Goal: Use online tool/utility

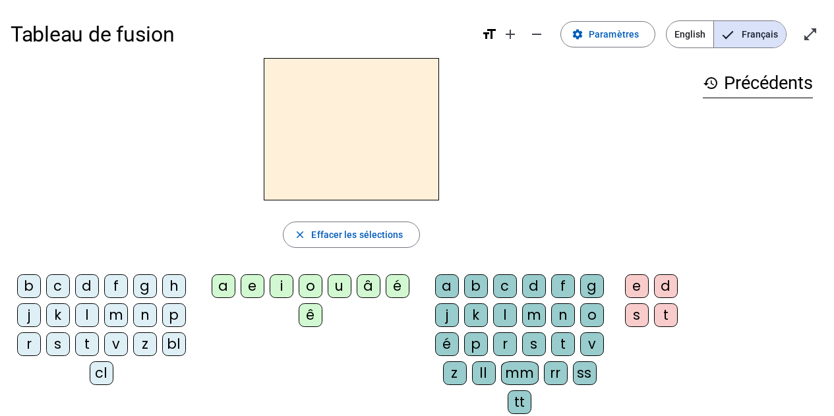
scroll to position [11, 0]
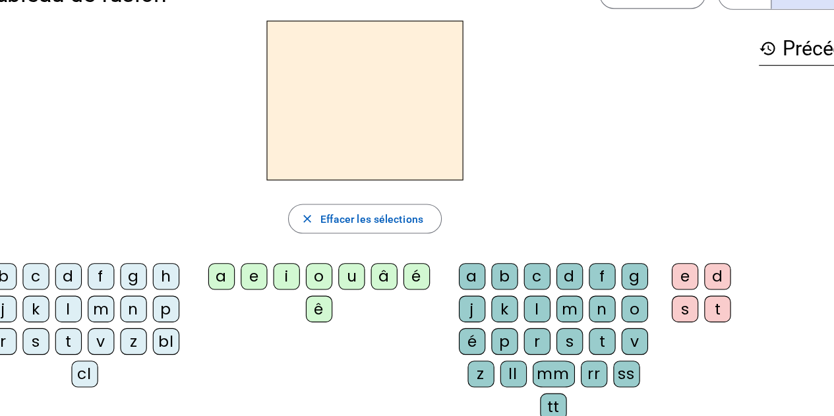
click at [115, 298] on div "m" at bounding box center [116, 305] width 24 height 24
click at [309, 273] on div "o" at bounding box center [311, 276] width 24 height 24
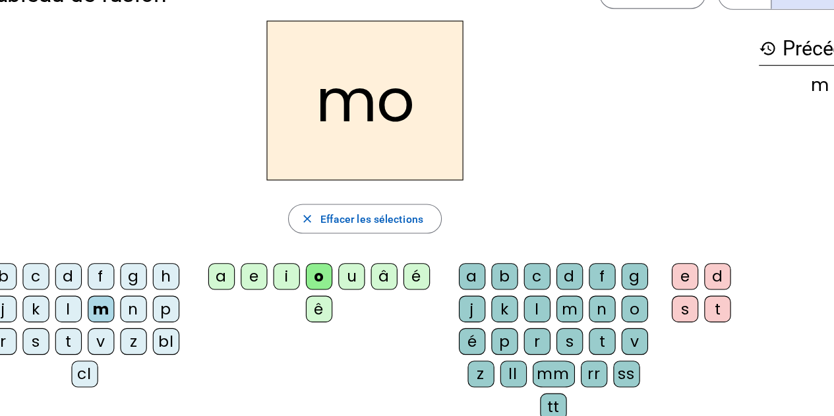
click at [562, 334] on div "t" at bounding box center [563, 334] width 24 height 24
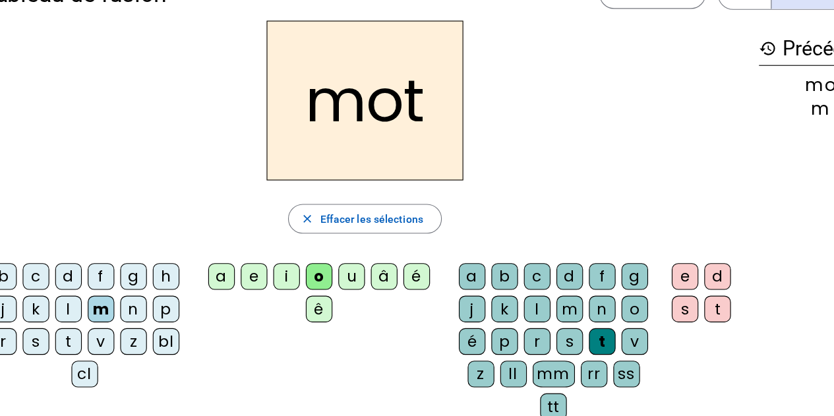
click at [177, 303] on div "p" at bounding box center [174, 305] width 24 height 24
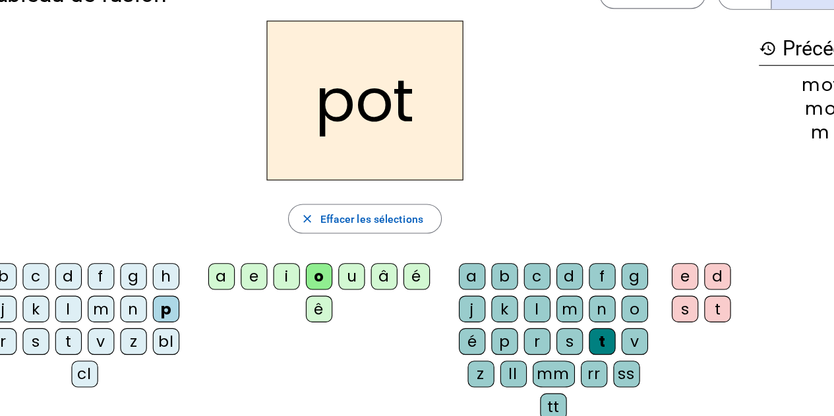
click at [84, 301] on div "l" at bounding box center [87, 305] width 24 height 24
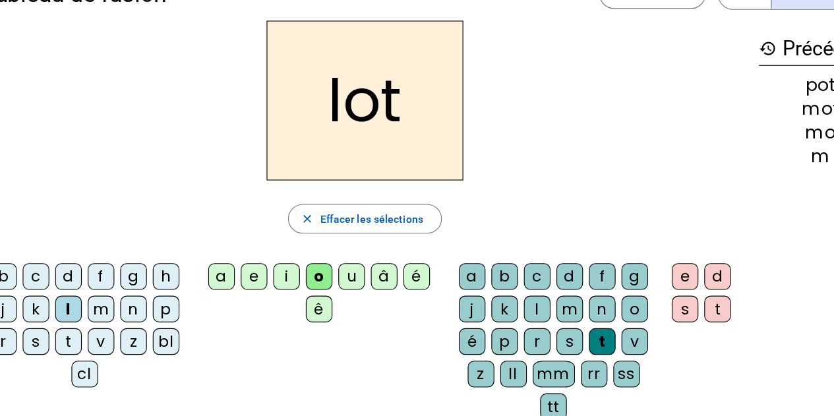
click at [27, 333] on div "r" at bounding box center [29, 334] width 24 height 24
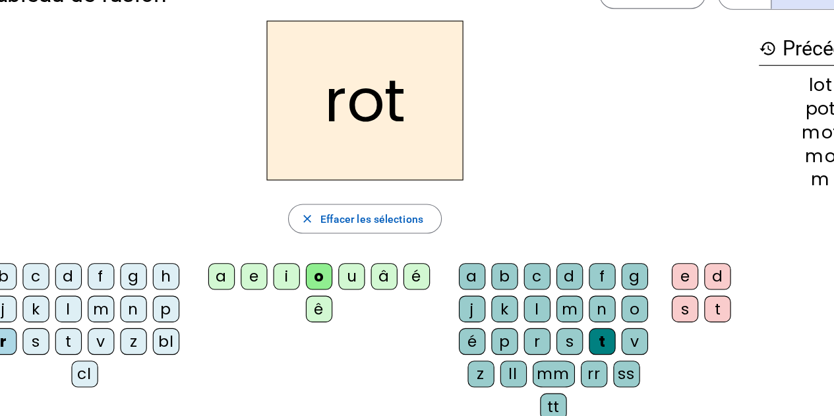
click at [222, 273] on div "a" at bounding box center [224, 276] width 24 height 24
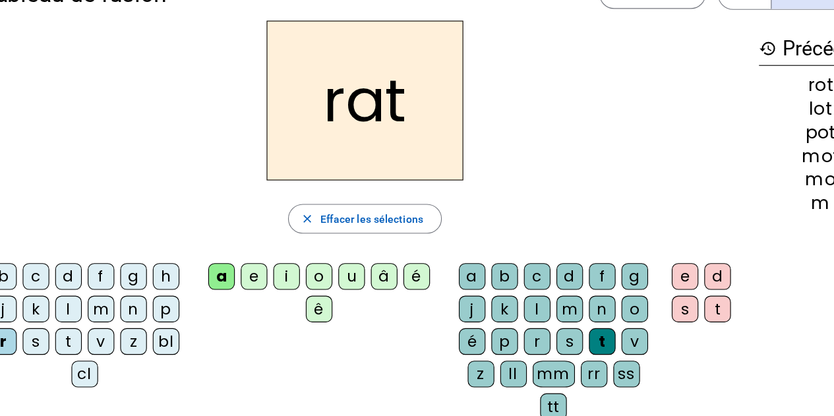
click at [288, 273] on div "i" at bounding box center [282, 276] width 24 height 24
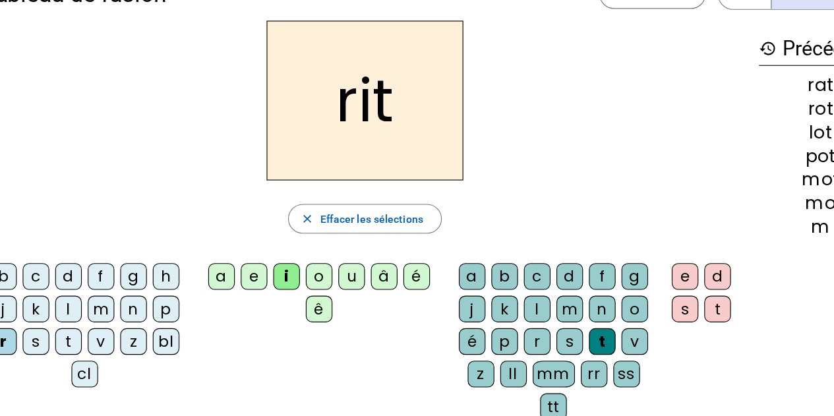
click at [115, 331] on div "v" at bounding box center [116, 334] width 24 height 24
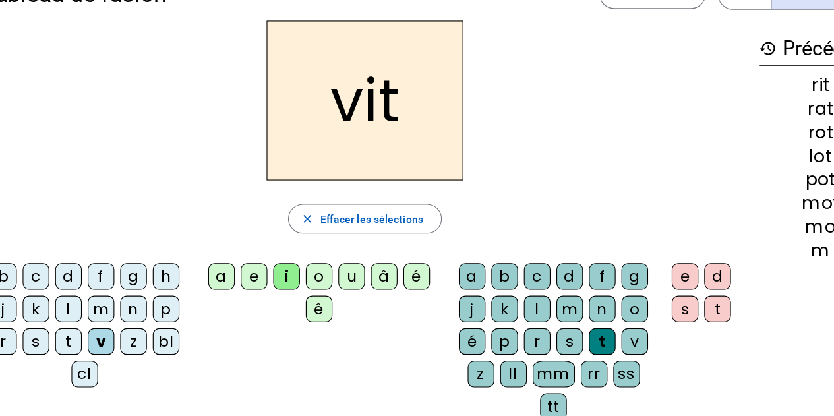
click at [109, 305] on div "m" at bounding box center [116, 305] width 24 height 24
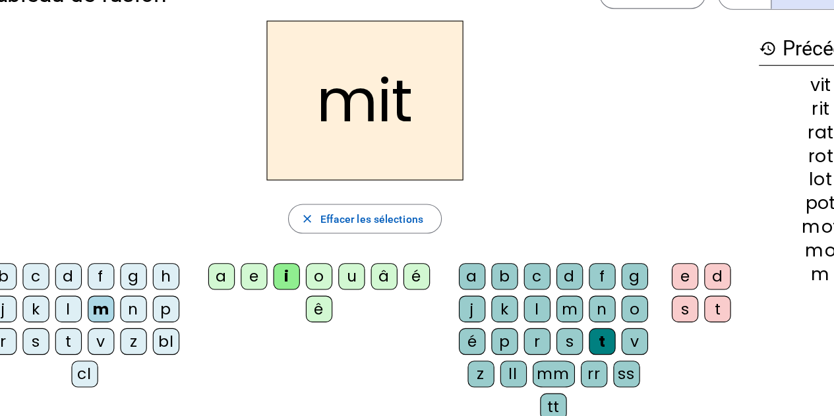
click at [84, 276] on div "d" at bounding box center [87, 276] width 24 height 24
